Goal: Download file/media

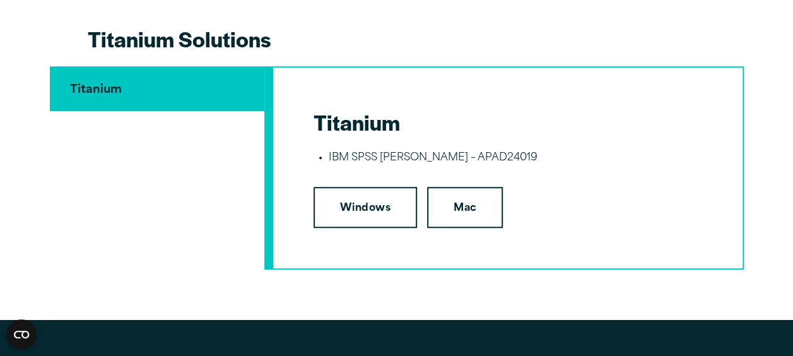
scroll to position [2904, 0]
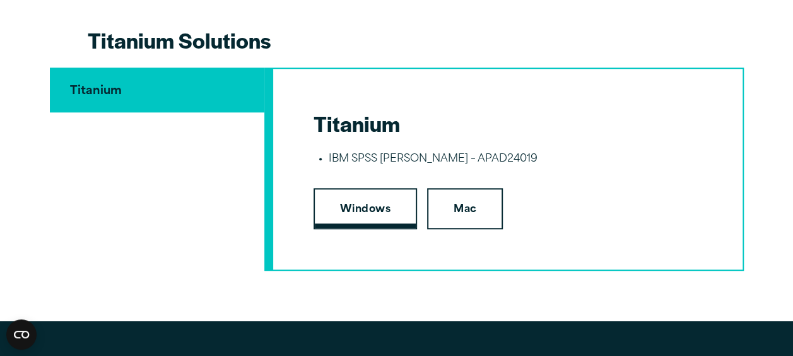
click at [363, 210] on link "Windows" at bounding box center [366, 209] width 104 height 42
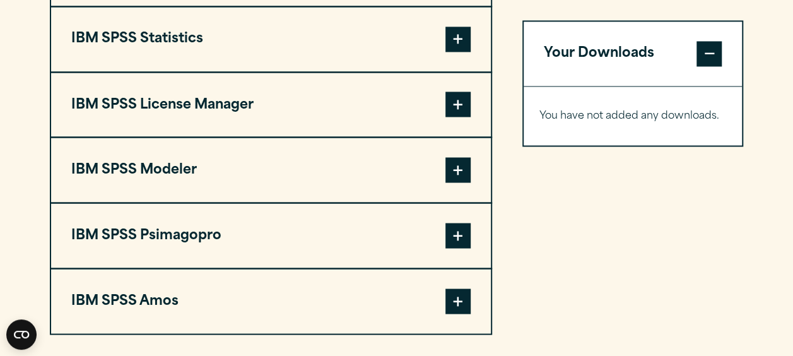
scroll to position [1136, 0]
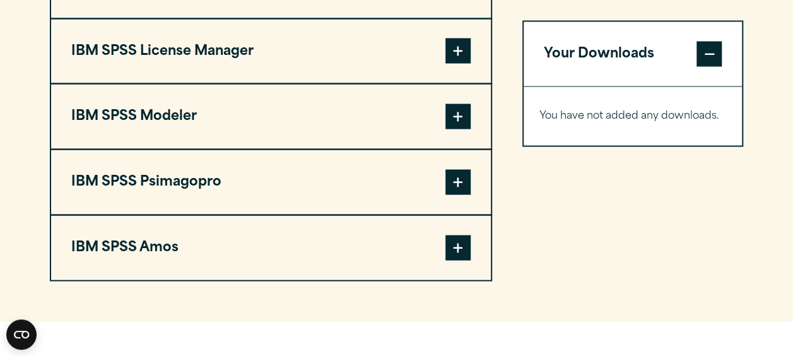
click at [466, 256] on span at bounding box center [458, 247] width 25 height 25
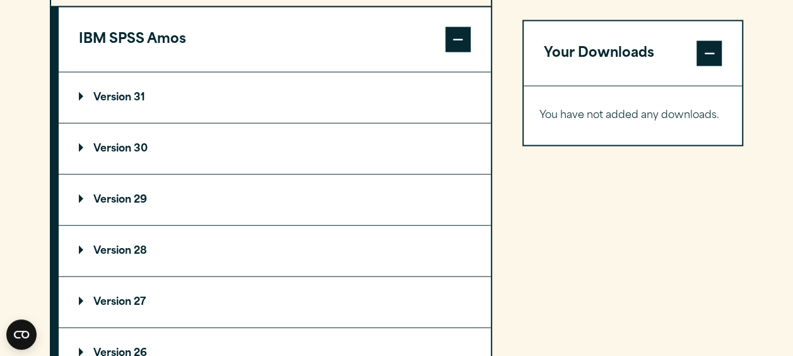
scroll to position [1326, 0]
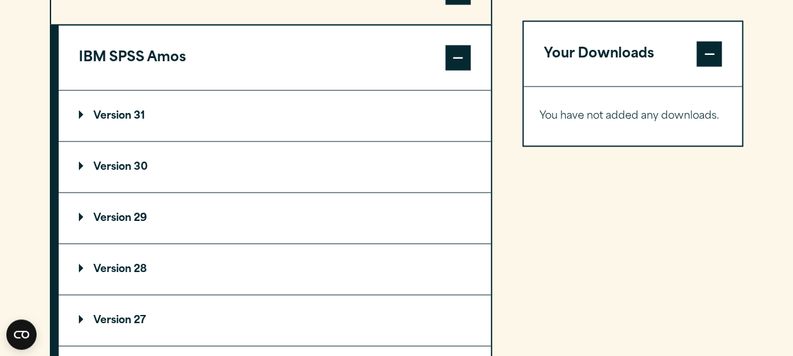
click at [86, 121] on summary "Version 31" at bounding box center [275, 116] width 432 height 50
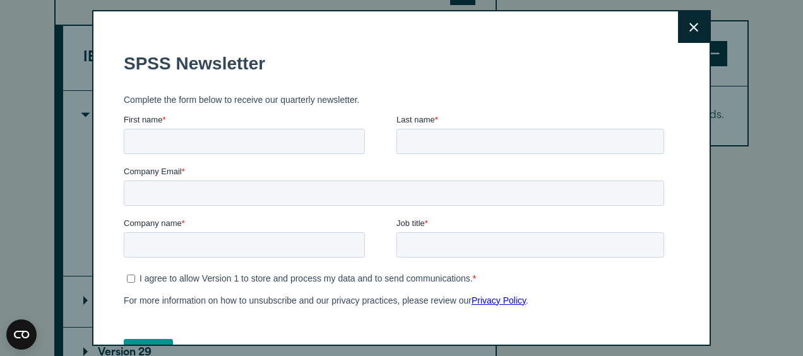
click at [684, 25] on button "Close" at bounding box center [694, 27] width 32 height 32
